Goal: Information Seeking & Learning: Learn about a topic

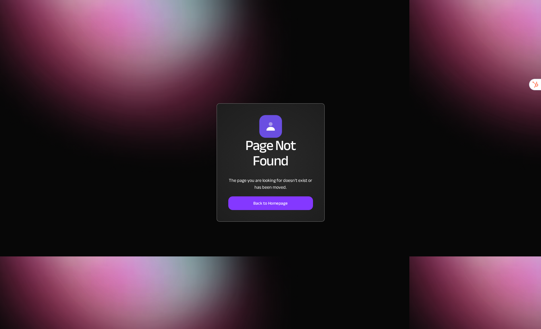
click at [159, 76] on div "Page Not Found The page you are looking for doesn't exist or has been moved. Ba…" at bounding box center [270, 164] width 541 height 329
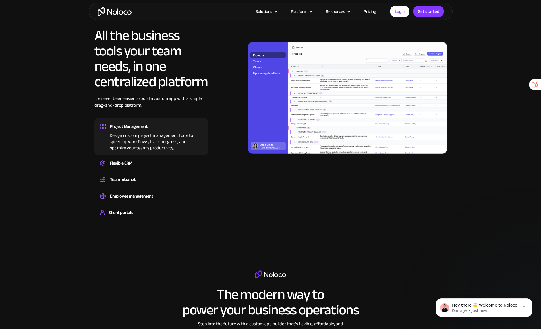
scroll to position [567, 0]
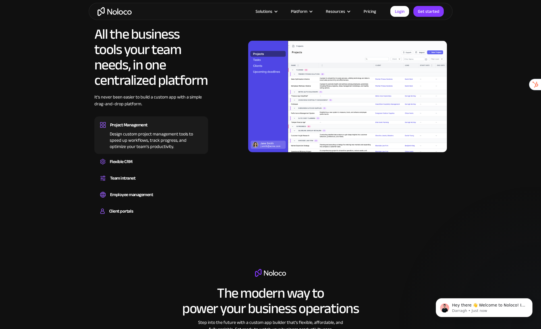
click at [375, 9] on link "Pricing" at bounding box center [369, 11] width 27 height 7
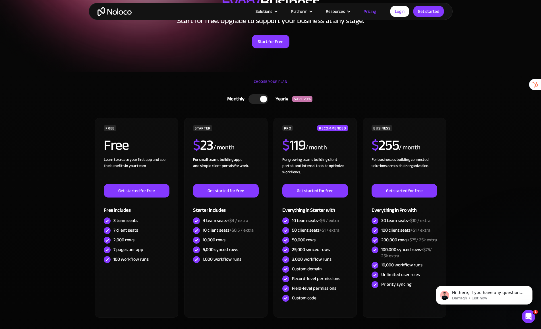
click at [254, 97] on div at bounding box center [258, 99] width 20 height 10
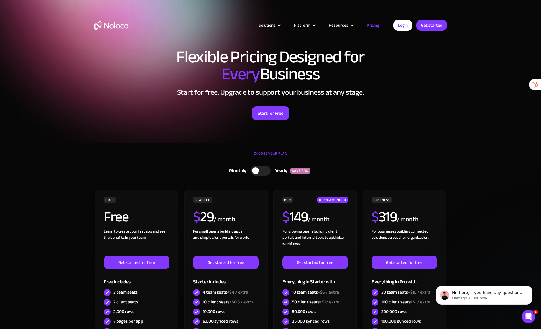
click at [111, 25] on img "home" at bounding box center [111, 25] width 34 height 9
